Goal: Task Accomplishment & Management: Manage account settings

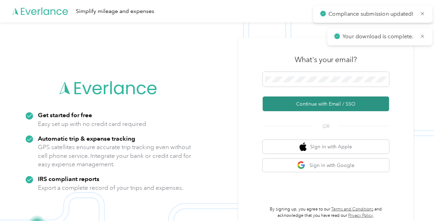
click at [307, 100] on button "Continue with Email / SSO" at bounding box center [326, 104] width 127 height 15
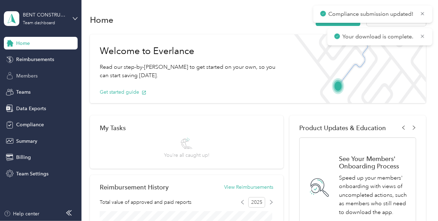
click at [36, 71] on div "Members" at bounding box center [41, 76] width 74 height 13
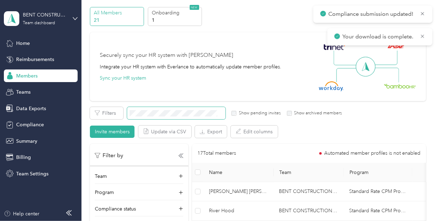
scroll to position [28, 0]
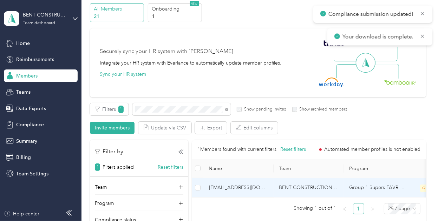
click at [251, 186] on span "[EMAIL_ADDRESS][DOMAIN_NAME]" at bounding box center [238, 188] width 59 height 8
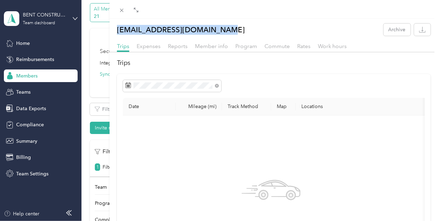
drag, startPoint x: 216, startPoint y: 31, endPoint x: 115, endPoint y: 30, distance: 100.5
click at [115, 30] on div "[EMAIL_ADDRESS][DOMAIN_NAME] Archive" at bounding box center [274, 30] width 329 height 12
copy p "[EMAIL_ADDRESS][DOMAIN_NAME]"
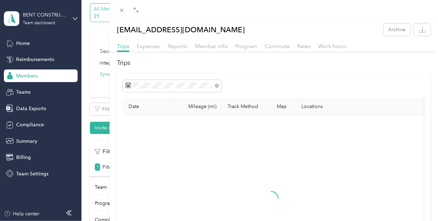
click at [34, 17] on div "[EMAIL_ADDRESS][DOMAIN_NAME] Archive Trips Expenses Reports Member info Program…" at bounding box center [219, 110] width 438 height 221
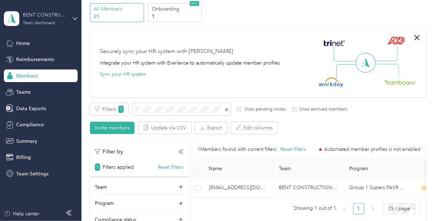
click at [60, 17] on div "BENT CONSTRUCTION LLC" at bounding box center [45, 14] width 44 height 7
click at [49, 85] on div "Log out" at bounding box center [78, 89] width 138 height 12
